Goal: Task Accomplishment & Management: Use online tool/utility

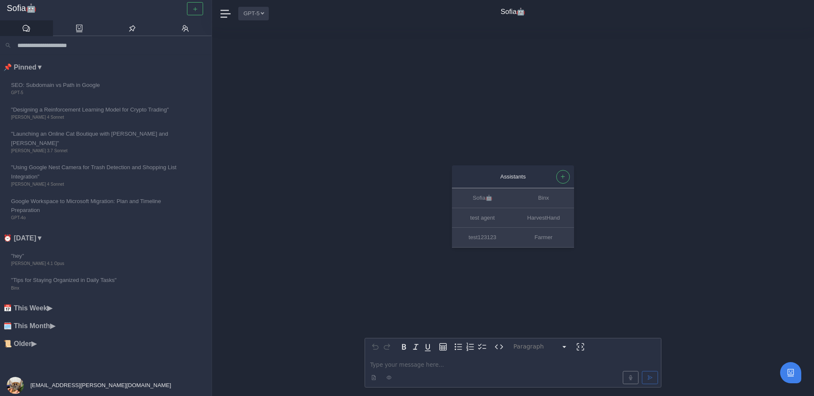
click at [254, 15] on button "GPT-5" at bounding box center [253, 13] width 31 height 13
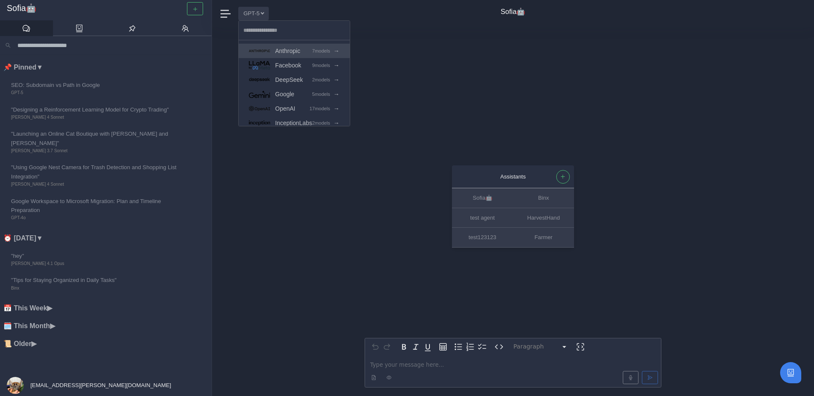
click at [291, 53] on span "Anthropic" at bounding box center [287, 51] width 25 height 10
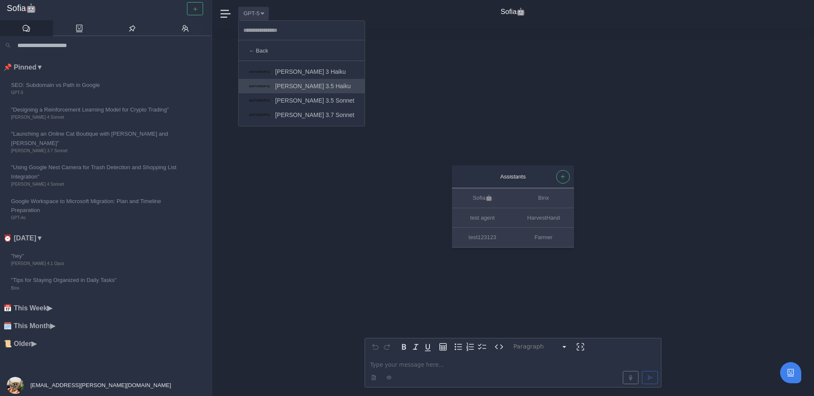
scroll to position [43, 0]
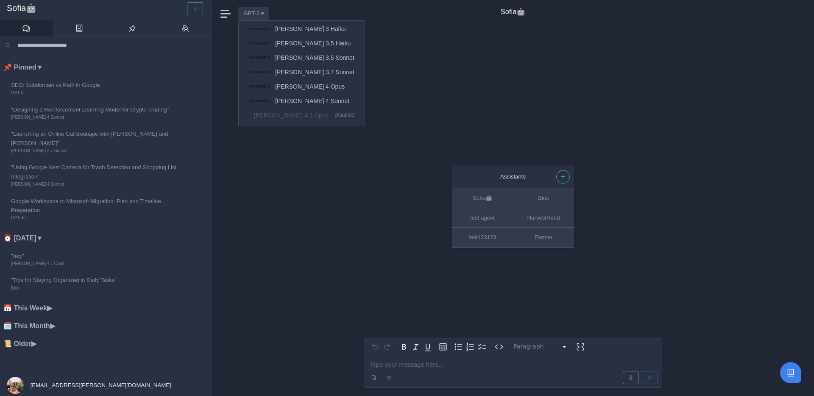
click at [282, 189] on div "Assistants Sofia🤖 Binx test agent HarvestHand test123123 Farmer Paragraph *****…" at bounding box center [513, 211] width 602 height 369
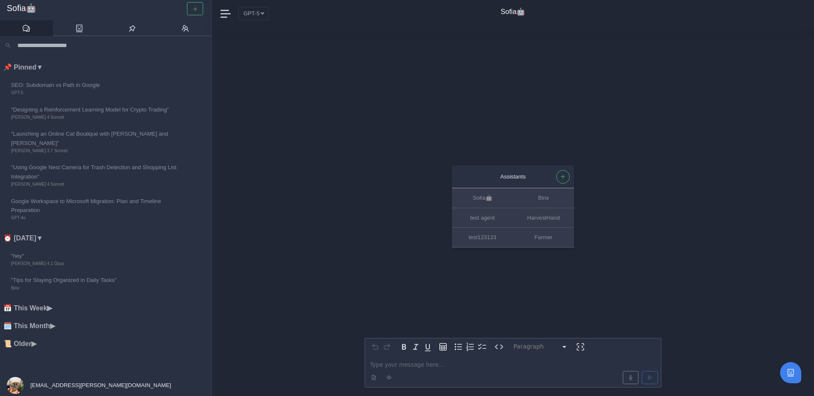
click at [140, 45] on input "Search conversations" at bounding box center [110, 45] width 192 height 12
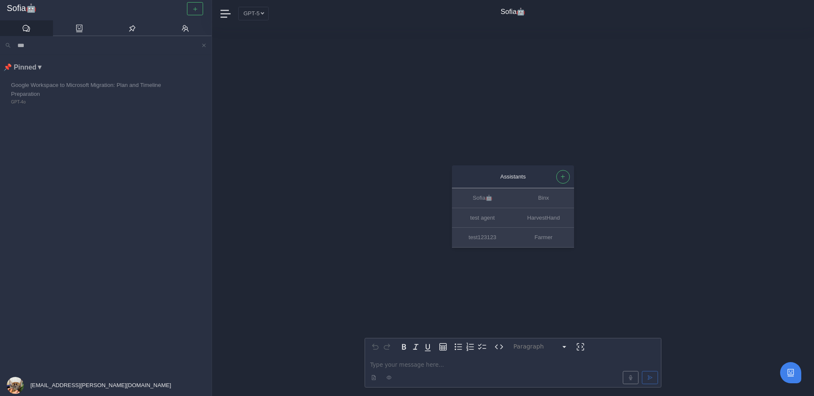
type input "****"
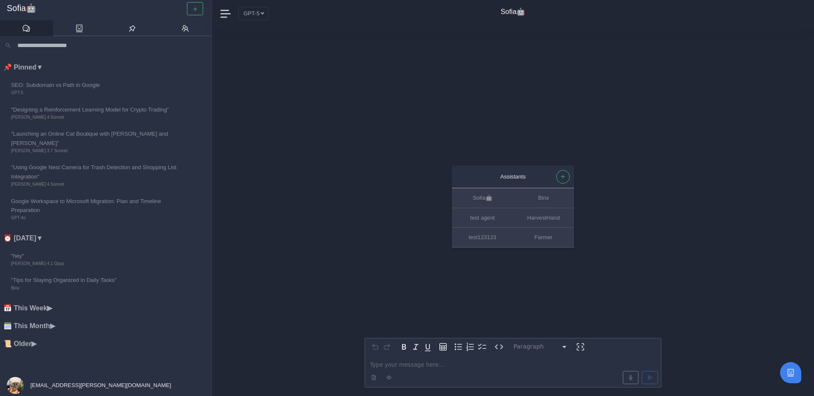
click at [290, 84] on div "Assistants Sofia🤖 Binx test agent HarvestHand test123123 Farmer Paragraph *****…" at bounding box center [513, 211] width 602 height 369
click at [95, 48] on input "Search conversations" at bounding box center [110, 45] width 192 height 12
click at [264, 91] on div "Assistants Sofia🤖 Binx test agent HarvestHand test123123 Farmer Paragraph *****…" at bounding box center [513, 211] width 602 height 369
click at [565, 178] on icon "button" at bounding box center [563, 177] width 6 height 6
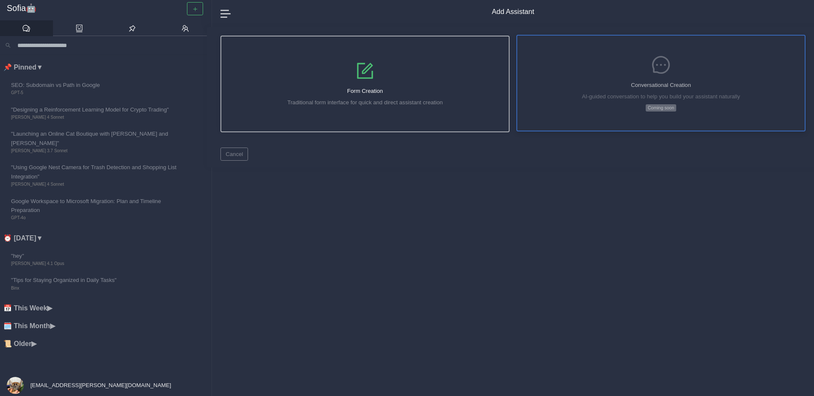
click at [614, 90] on div "Conversational Creation AI-guided conversation to help you build your assistant…" at bounding box center [660, 83] width 287 height 95
click at [440, 85] on div "Form Creation Traditional form interface for quick and direct assistant creation" at bounding box center [364, 83] width 287 height 95
select select "*****"
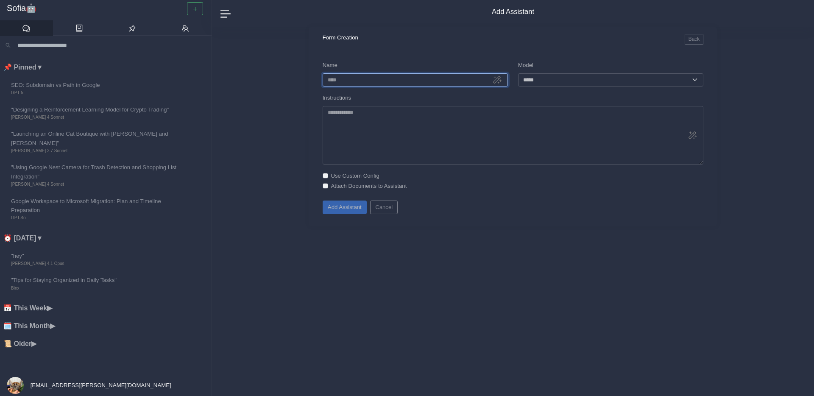
click at [440, 85] on input "Name" at bounding box center [415, 79] width 185 height 13
click at [226, 11] on span at bounding box center [225, 13] width 11 height 11
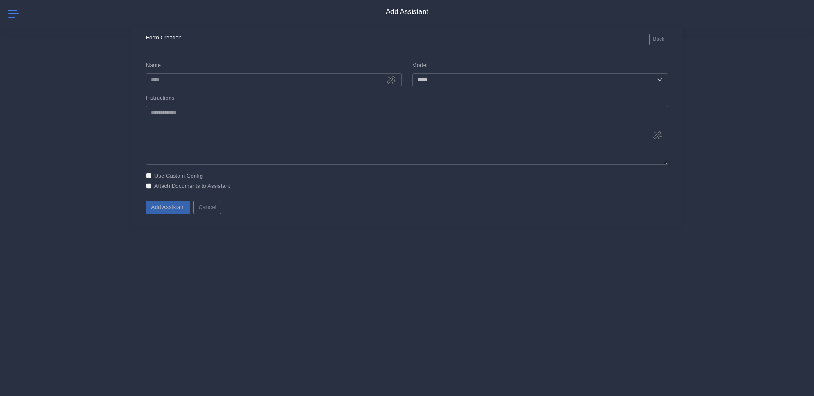
click at [18, 11] on span at bounding box center [13, 13] width 11 height 11
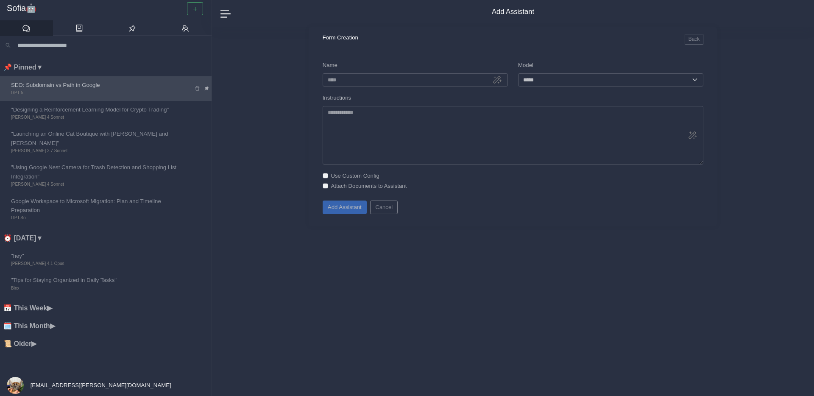
click at [40, 89] on span "SEO: Subdomain vs Path in Google" at bounding box center [96, 85] width 170 height 9
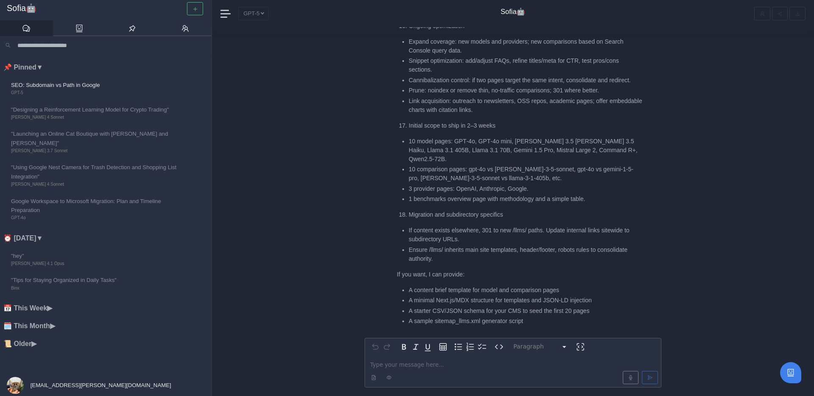
click at [65, 386] on span "matjaz@grosek.si" at bounding box center [100, 385] width 142 height 6
click at [47, 341] on span "Admin Panel" at bounding box center [43, 341] width 32 height 9
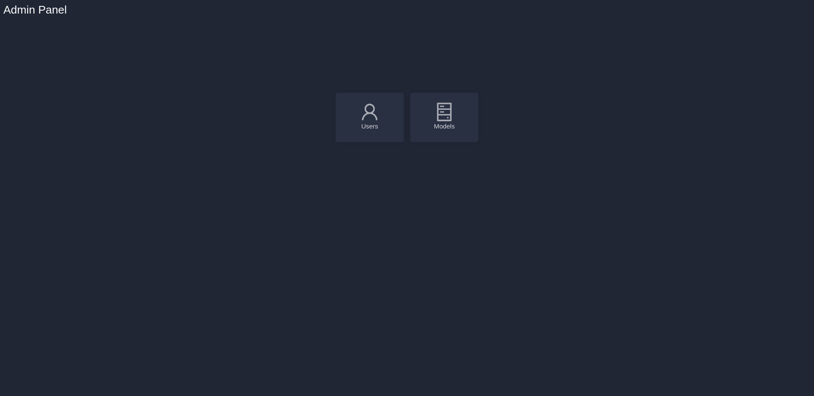
click at [454, 121] on icon at bounding box center [444, 111] width 21 height 21
click at [461, 122] on div "Models" at bounding box center [444, 126] width 51 height 8
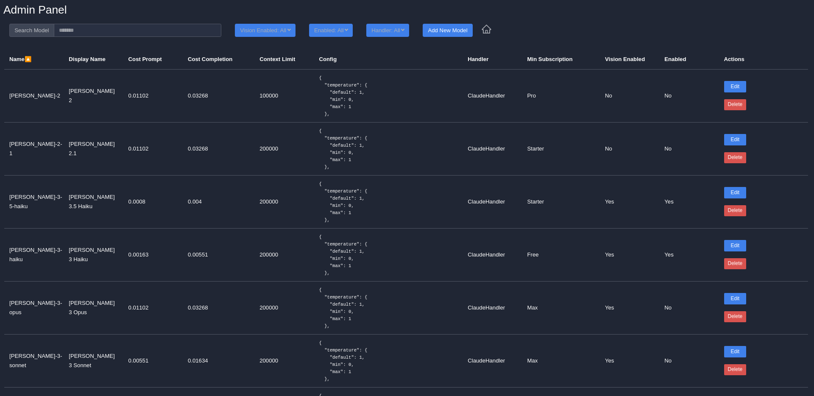
click at [492, 35] on div "Search Model Vision Enabled: All Enabled: All Handler: All Add New Model" at bounding box center [407, 30] width 814 height 13
click at [492, 32] on icon at bounding box center [486, 29] width 11 height 11
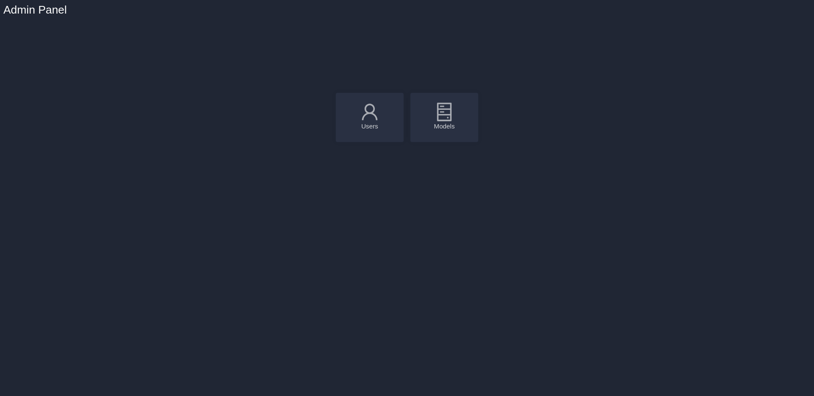
click at [48, 12] on h1 "Admin Panel" at bounding box center [35, 10] width 64 height 14
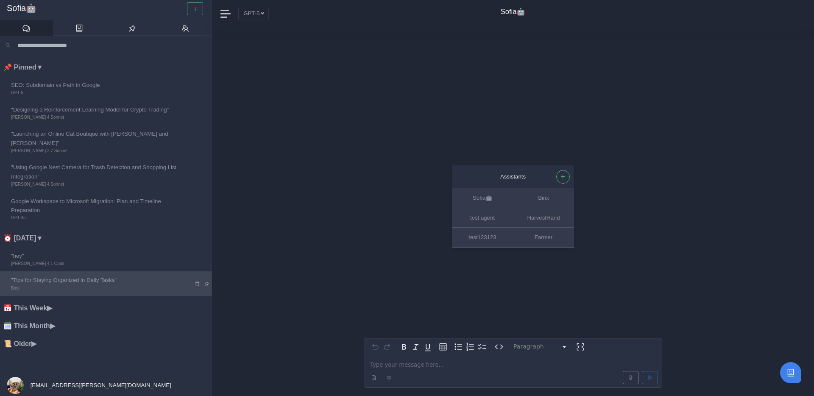
click at [198, 281] on icon at bounding box center [198, 284] width 6 height 6
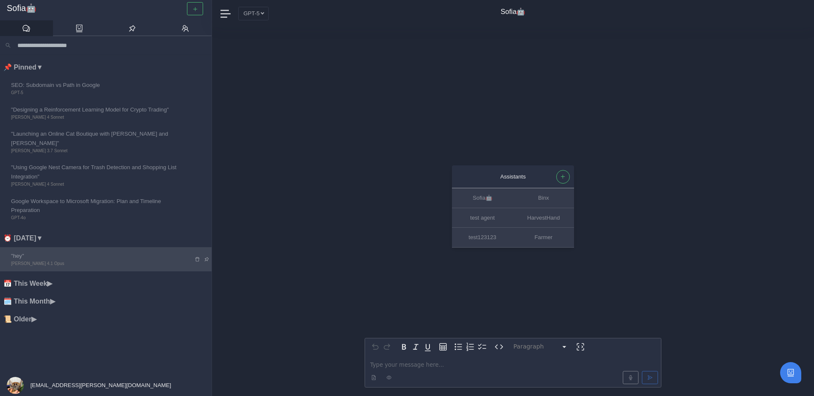
click at [197, 256] on icon at bounding box center [198, 259] width 6 height 6
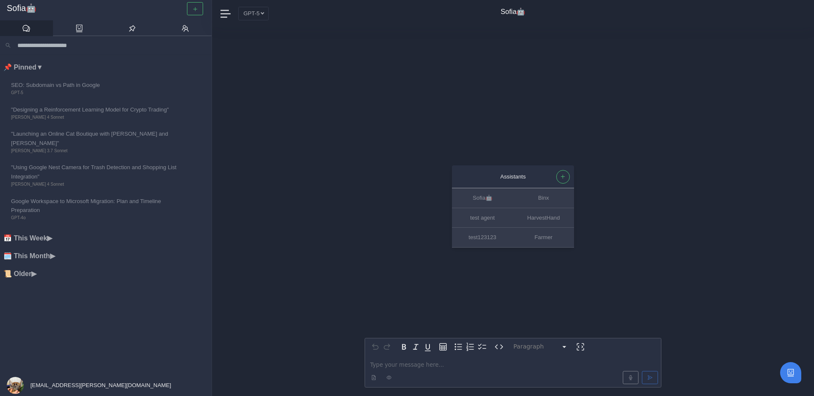
click at [37, 233] on li "📅 This Week ▶" at bounding box center [107, 238] width 208 height 11
click at [57, 278] on li "🗓️ This Month ▶" at bounding box center [107, 283] width 208 height 11
click at [98, 44] on input "Search conversations" at bounding box center [110, 45] width 192 height 12
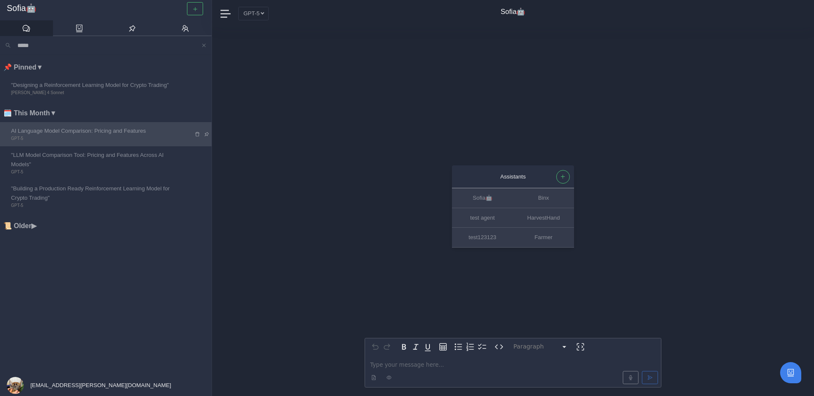
type input "*****"
click at [207, 136] on icon at bounding box center [207, 134] width 6 height 6
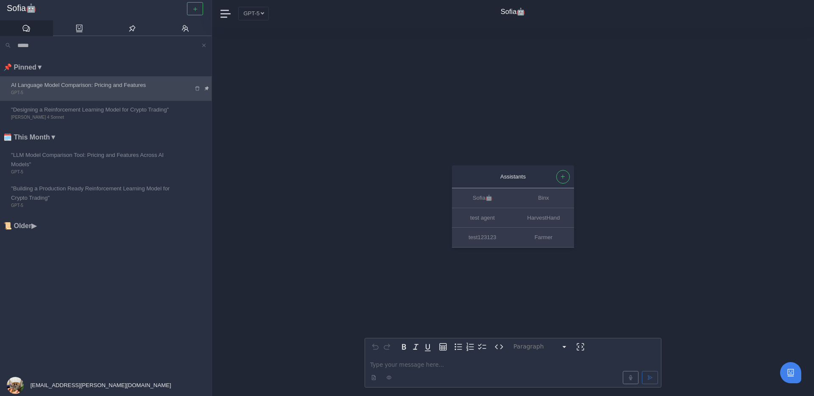
click at [134, 86] on span "AI Language Model Comparison: Pricing and Features" at bounding box center [96, 85] width 170 height 9
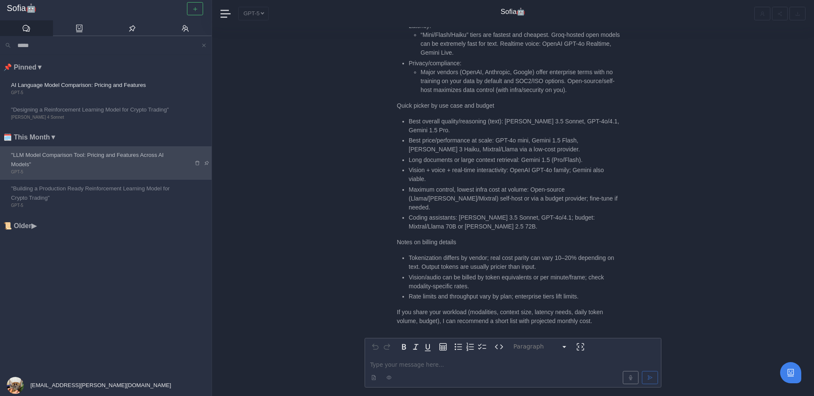
click at [111, 160] on span ""LLM Model Comparison Tool: Pricing and Features Across AI Models"" at bounding box center [96, 159] width 170 height 18
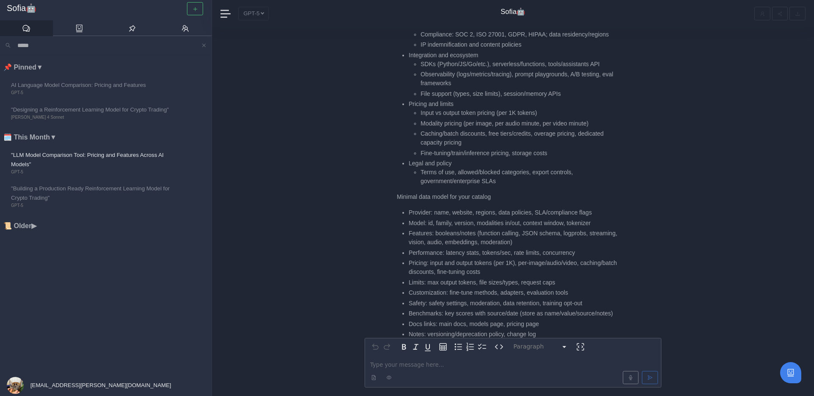
scroll to position [-775, 0]
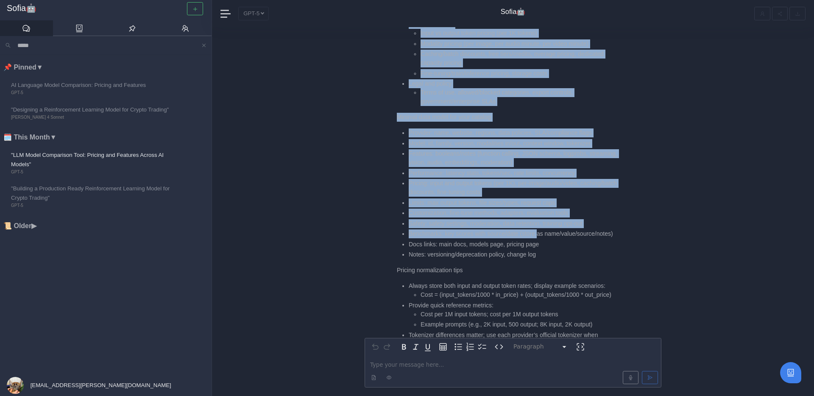
drag, startPoint x: 391, startPoint y: 89, endPoint x: 540, endPoint y: 205, distance: 188.8
click at [542, 207] on div "Sofia🤖 Great idea. Here’s a compact blueprint you can use to build a “compare L…" at bounding box center [513, 339] width 297 height 1543
click at [540, 229] on li "Benchmarks: key scores with source/date (store as name/value/source/notes)" at bounding box center [515, 233] width 213 height 9
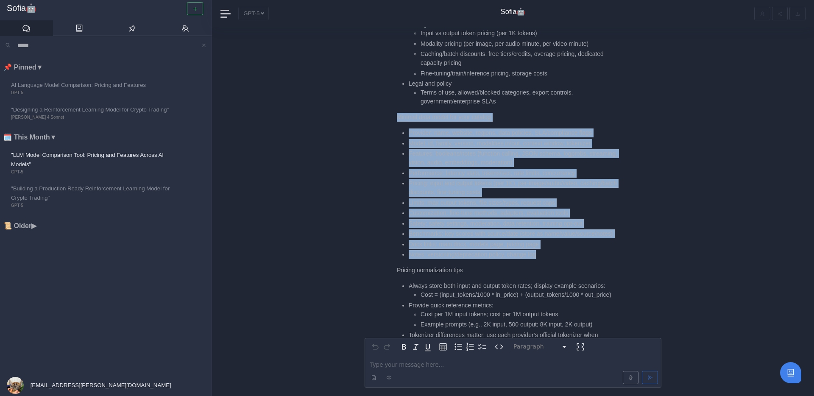
drag, startPoint x: 551, startPoint y: 231, endPoint x: 396, endPoint y: 89, distance: 210.0
click at [396, 89] on div "Sofia🤖 Great idea. Here’s a compact blueprint you can use to build a “compare L…" at bounding box center [513, 339] width 297 height 1543
copy div "Minimal data model for your catalog Provider: name, website, regions, data poli…"
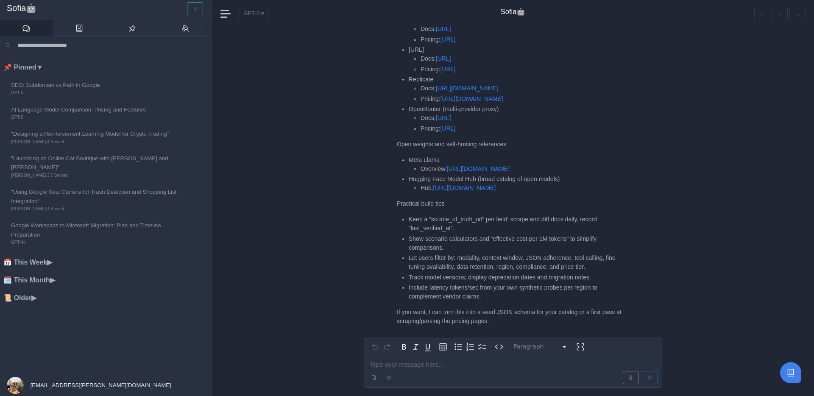
click at [59, 386] on span "[EMAIL_ADDRESS][PERSON_NAME][DOMAIN_NAME]" at bounding box center [100, 385] width 142 height 6
click at [54, 343] on span "Admin Panel" at bounding box center [43, 341] width 32 height 9
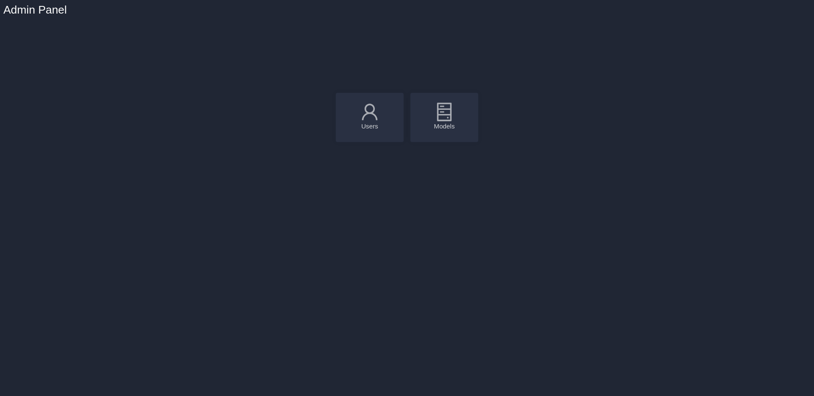
click at [428, 132] on div "Models" at bounding box center [444, 117] width 68 height 49
click at [434, 107] on icon at bounding box center [444, 111] width 21 height 21
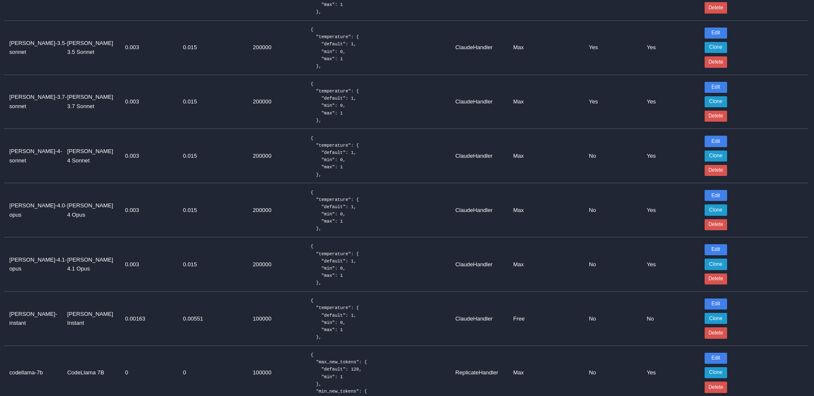
scroll to position [378, 0]
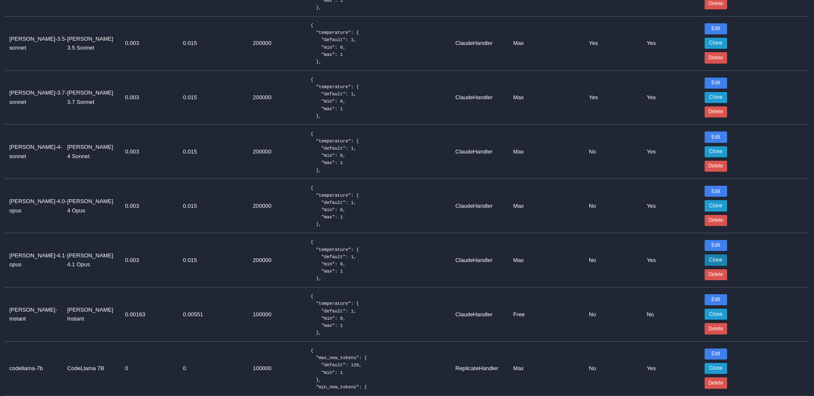
click at [717, 259] on button "Clone" at bounding box center [715, 259] width 22 height 11
select select "***"
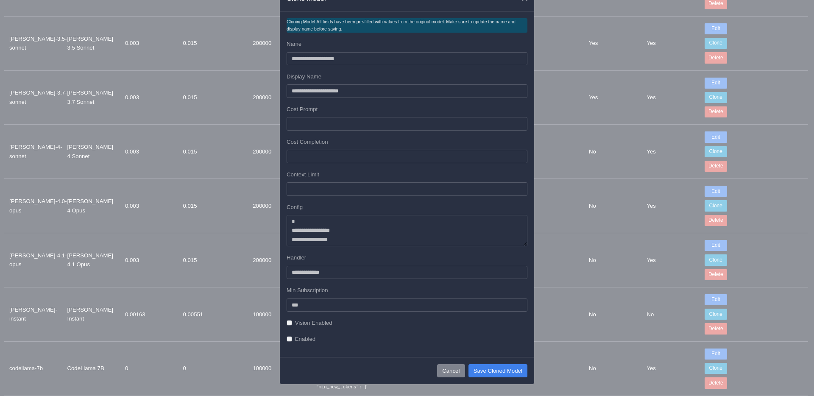
scroll to position [0, 0]
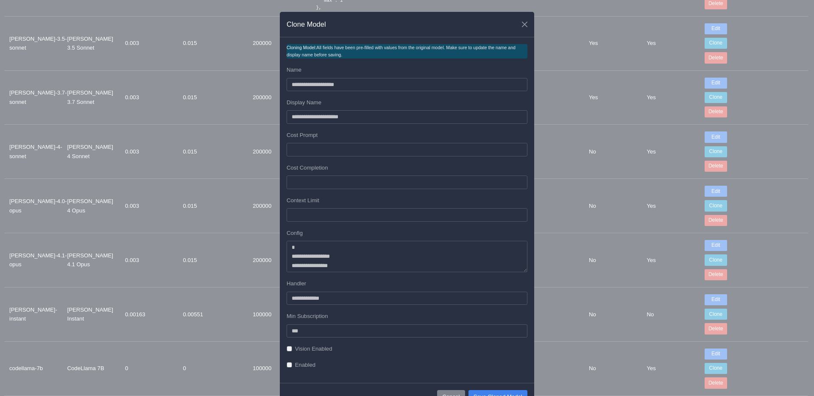
type input "*"
select select "*******"
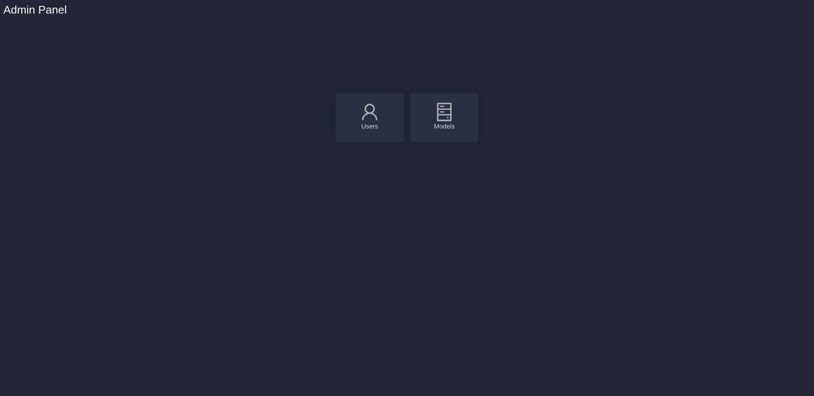
click at [437, 114] on icon at bounding box center [444, 112] width 14 height 19
click at [418, 96] on div "Models" at bounding box center [444, 117] width 68 height 49
click at [444, 120] on icon at bounding box center [444, 112] width 14 height 19
click at [442, 124] on div "Models" at bounding box center [444, 126] width 51 height 8
